Goal: Information Seeking & Learning: Learn about a topic

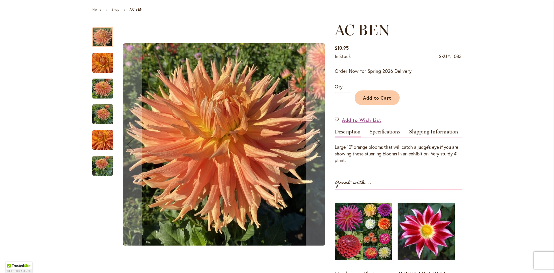
scroll to position [29, 0]
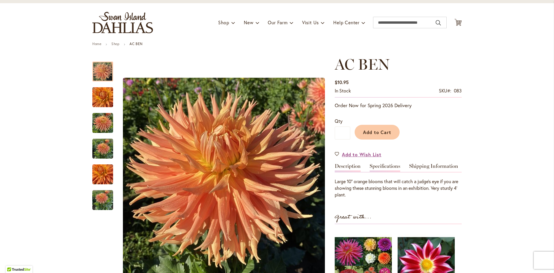
click at [375, 164] on link "Specifications" at bounding box center [384, 167] width 31 height 8
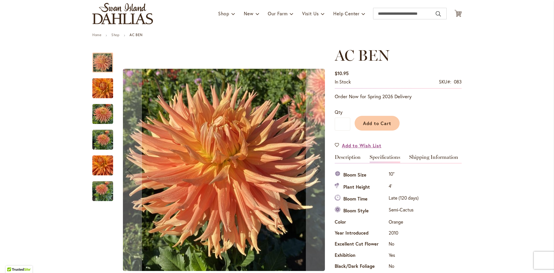
scroll to position [0, 0]
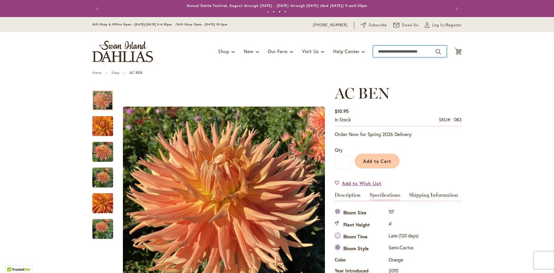
click at [378, 52] on input "Search" at bounding box center [410, 52] width 74 height 12
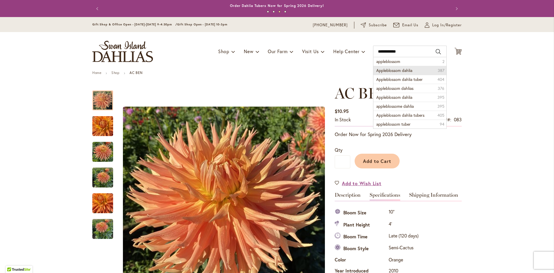
click at [406, 70] on span "Appleblossom dahlia" at bounding box center [394, 69] width 36 height 5
type input "**********"
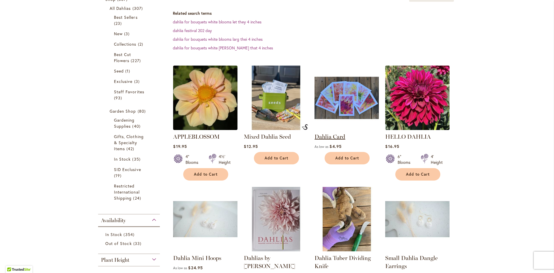
scroll to position [115, 0]
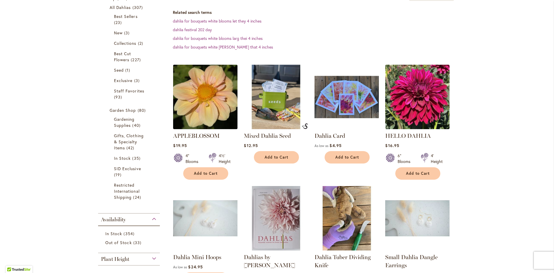
click at [196, 99] on img at bounding box center [205, 96] width 67 height 67
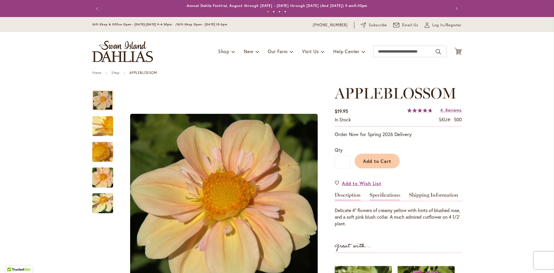
click at [382, 192] on link "Specifications" at bounding box center [384, 196] width 31 height 8
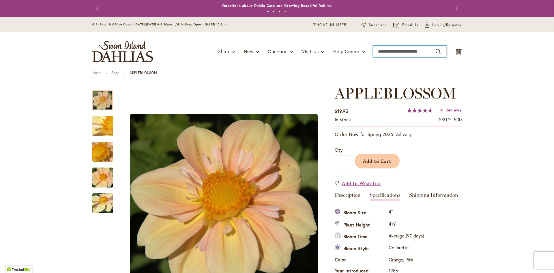
click at [376, 51] on input "Search" at bounding box center [410, 52] width 74 height 12
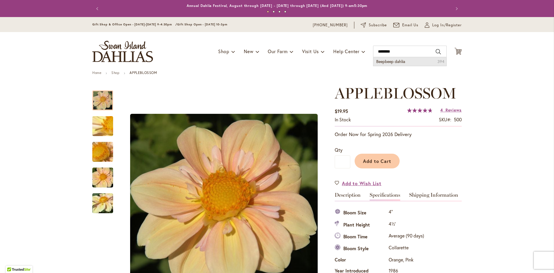
click at [395, 62] on span "Beepbeep dahlia" at bounding box center [390, 61] width 29 height 5
type input "**********"
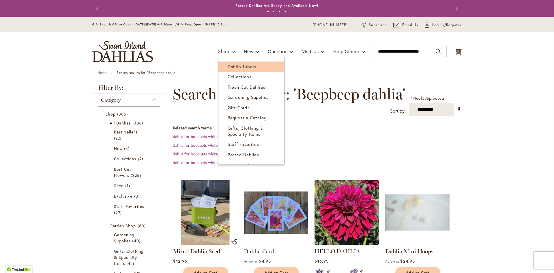
click at [231, 65] on span "Dahlia Tubers" at bounding box center [242, 66] width 29 height 6
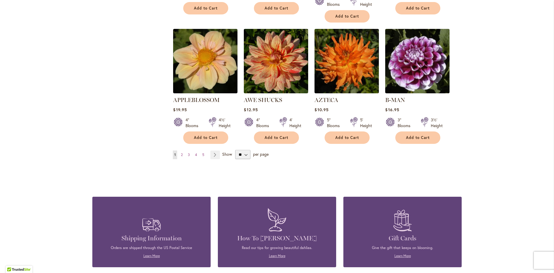
scroll to position [490, 0]
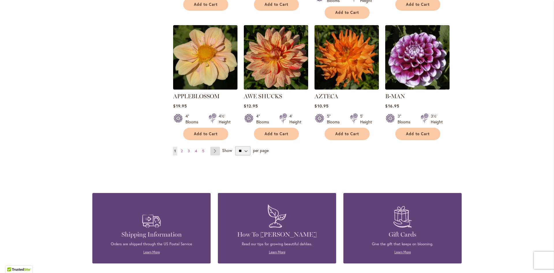
click at [211, 147] on link "Page Next" at bounding box center [215, 151] width 10 height 9
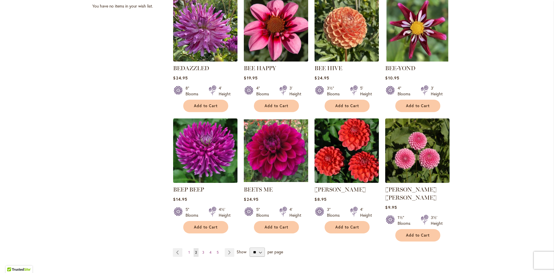
scroll to position [404, 0]
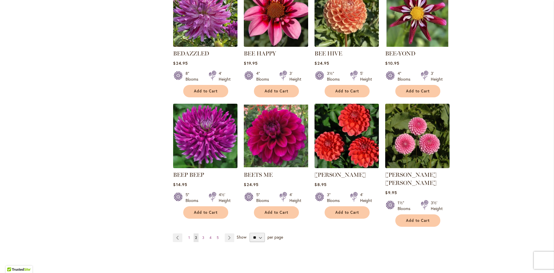
click at [195, 135] on img at bounding box center [205, 135] width 67 height 67
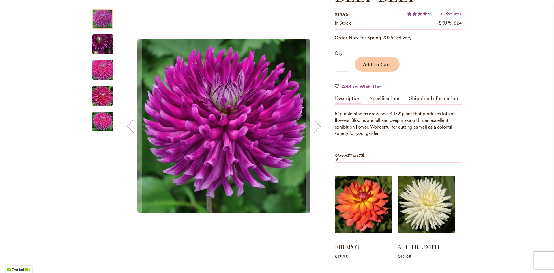
scroll to position [115, 0]
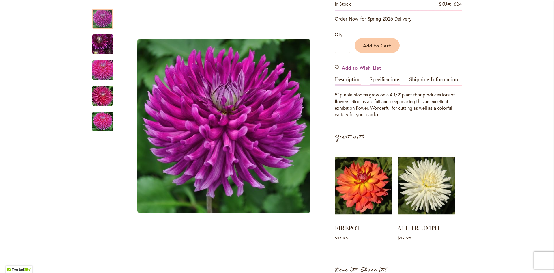
click at [385, 79] on link "Specifications" at bounding box center [384, 81] width 31 height 8
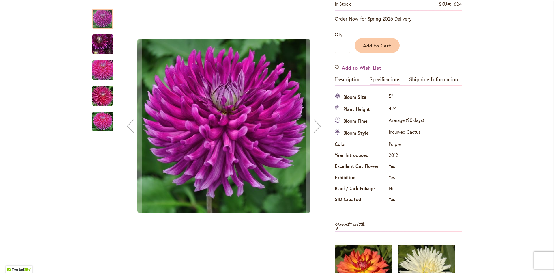
scroll to position [0, 0]
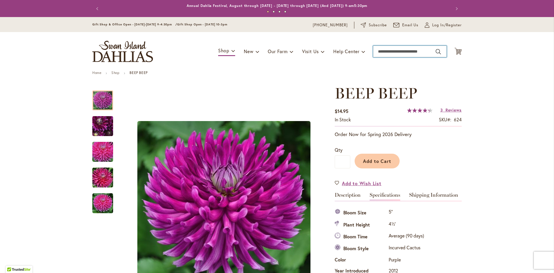
click at [380, 50] on input "Search" at bounding box center [410, 52] width 74 height 12
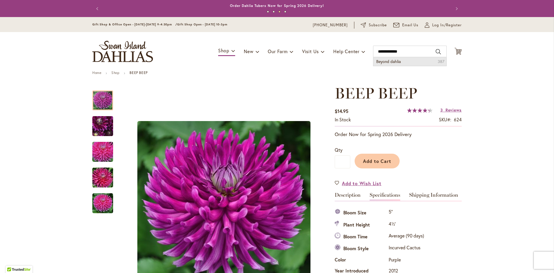
click at [390, 60] on span "Beyond dahlia" at bounding box center [388, 61] width 25 height 5
type input "**********"
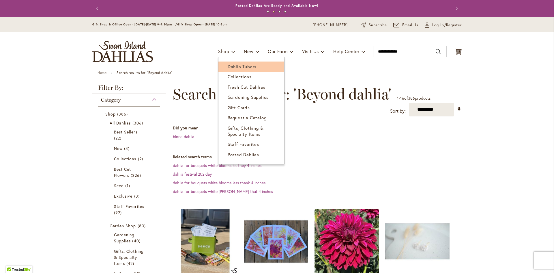
click at [233, 65] on span "Dahlia Tubers" at bounding box center [242, 66] width 29 height 6
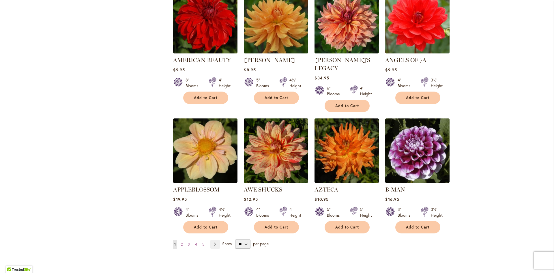
scroll to position [404, 0]
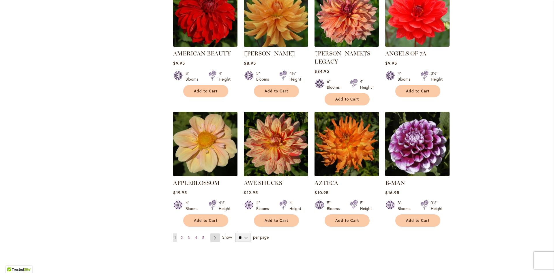
click at [214, 233] on link "Page Next" at bounding box center [215, 237] width 10 height 9
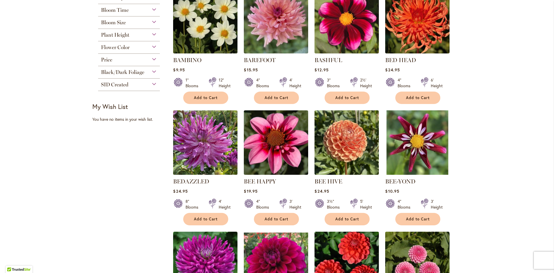
scroll to position [260, 0]
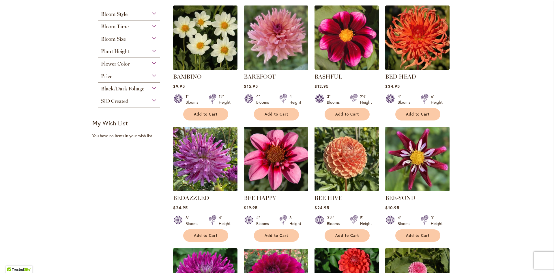
click at [412, 157] on img at bounding box center [417, 158] width 67 height 67
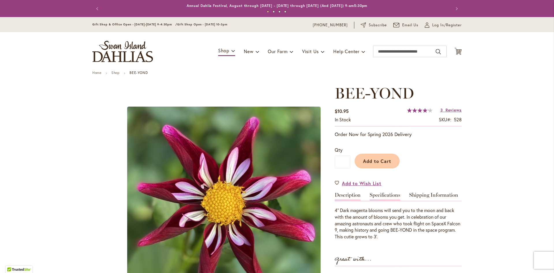
click at [380, 196] on link "Specifications" at bounding box center [384, 196] width 31 height 8
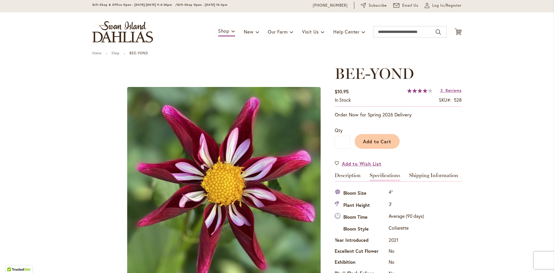
scroll to position [19, 0]
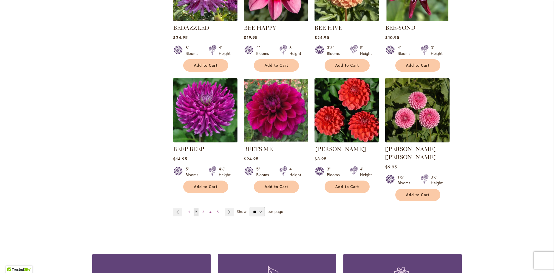
scroll to position [433, 0]
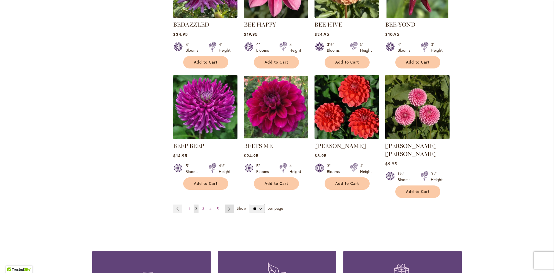
click at [226, 204] on link "Page Next" at bounding box center [230, 208] width 10 height 9
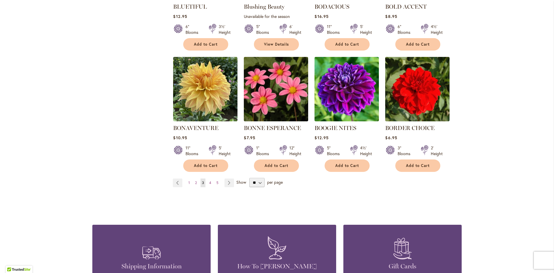
scroll to position [461, 0]
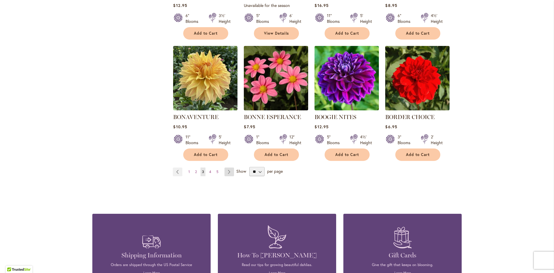
click at [226, 168] on link "Page Next" at bounding box center [229, 171] width 10 height 9
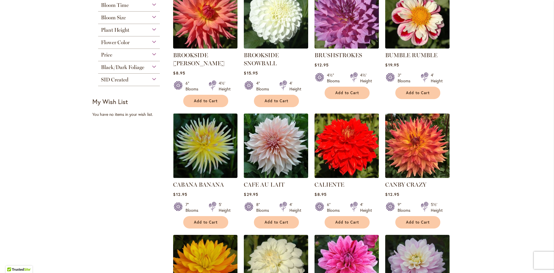
scroll to position [375, 0]
